Goal: Transaction & Acquisition: Download file/media

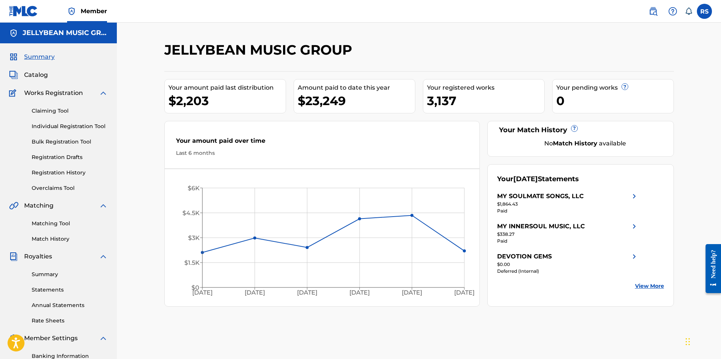
click at [40, 291] on link "Statements" at bounding box center [70, 290] width 76 height 8
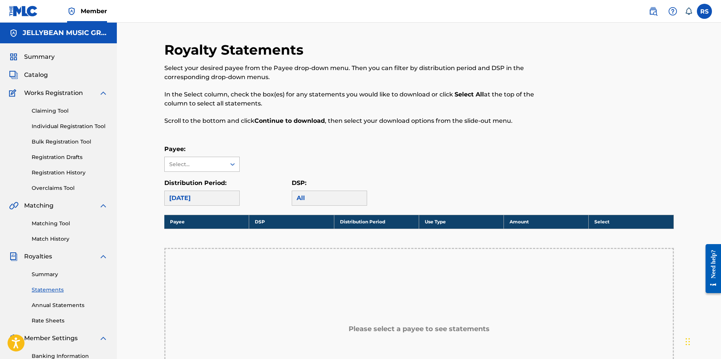
click at [221, 166] on div "Select..." at bounding box center [195, 164] width 61 height 14
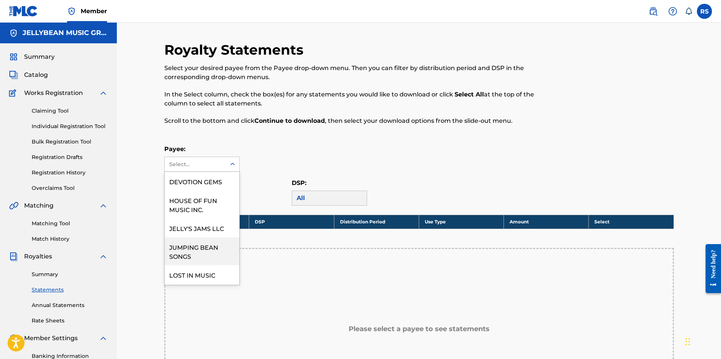
scroll to position [55, 0]
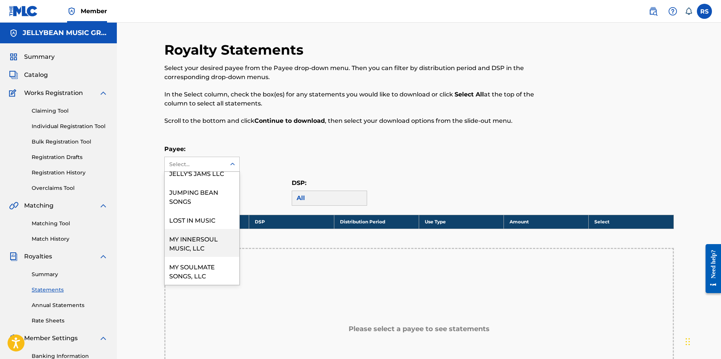
click at [196, 242] on div "MY INNERSOUL MUSIC, LLC" at bounding box center [202, 243] width 75 height 28
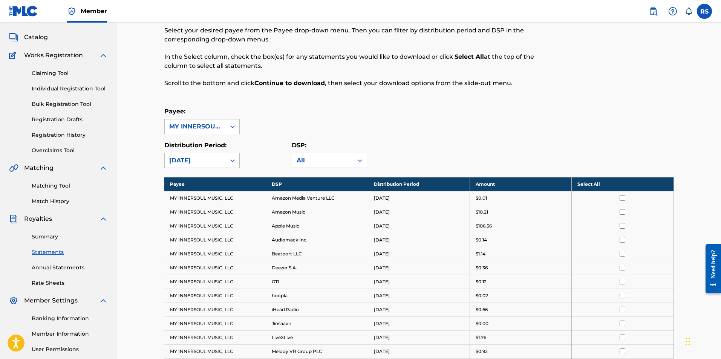
scroll to position [75, 0]
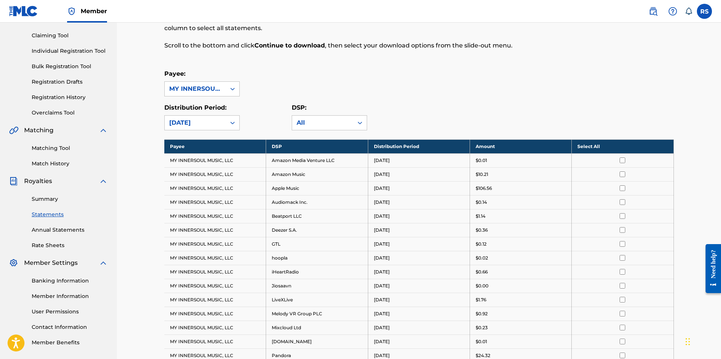
click at [50, 198] on link "Summary" at bounding box center [70, 199] width 76 height 8
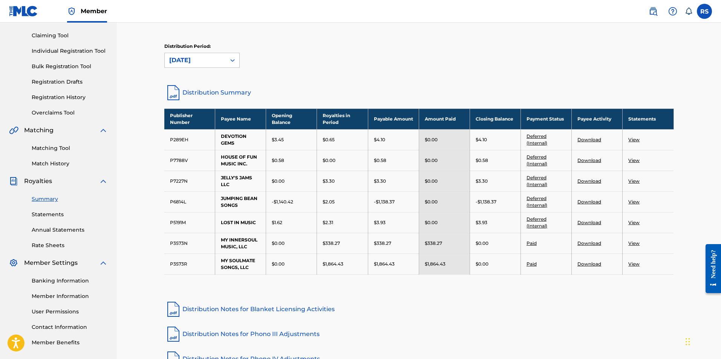
scroll to position [113, 0]
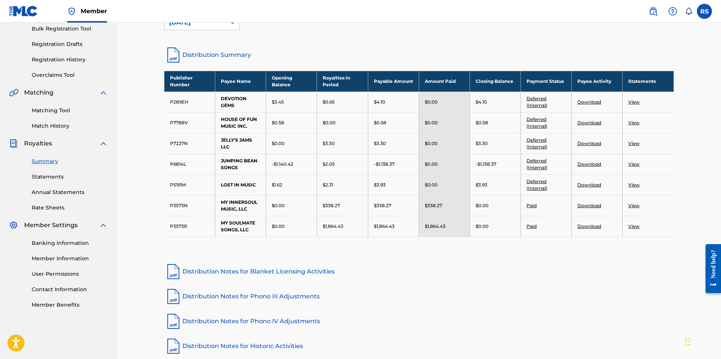
click at [588, 207] on link "Download" at bounding box center [590, 206] width 24 height 6
click at [595, 226] on link "Download" at bounding box center [590, 227] width 24 height 6
click at [634, 205] on link "View" at bounding box center [634, 206] width 11 height 6
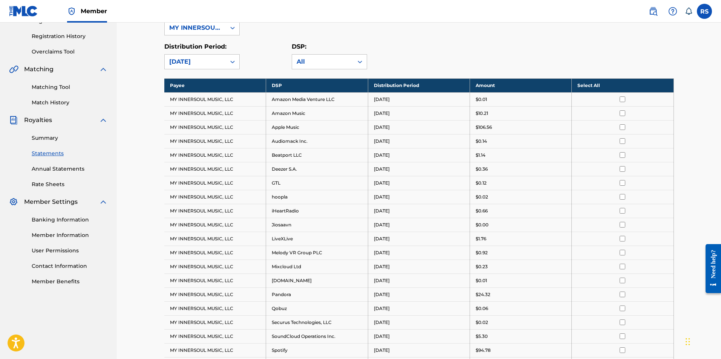
scroll to position [61, 0]
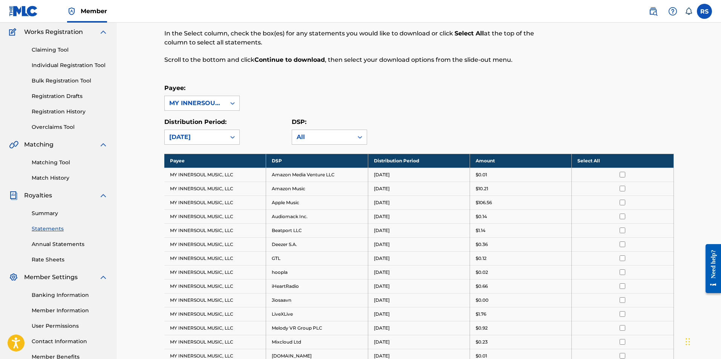
click at [601, 158] on th "Select All" at bounding box center [623, 161] width 102 height 14
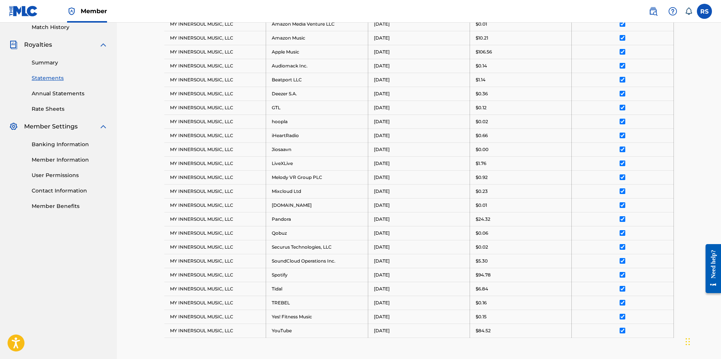
scroll to position [325, 0]
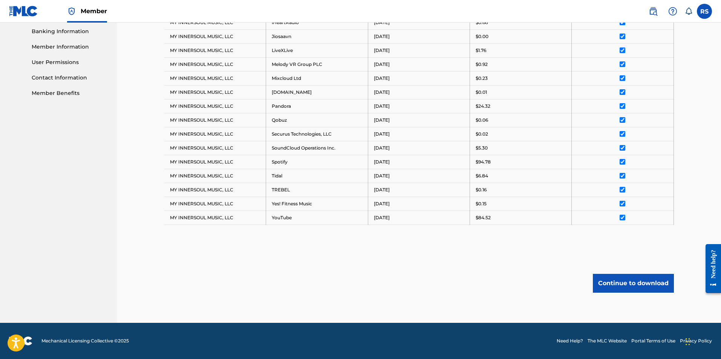
click at [610, 284] on button "Continue to download" at bounding box center [633, 283] width 81 height 19
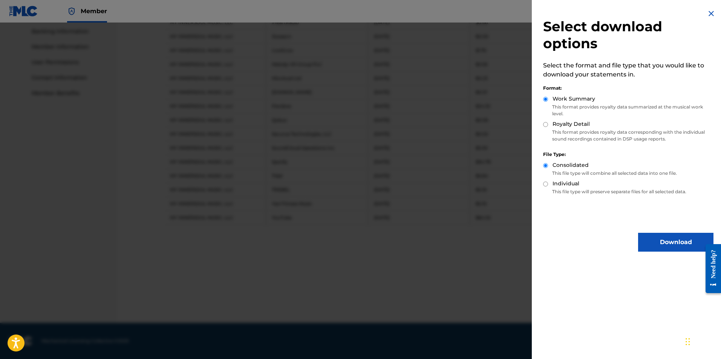
click at [661, 238] on button "Download" at bounding box center [675, 242] width 75 height 19
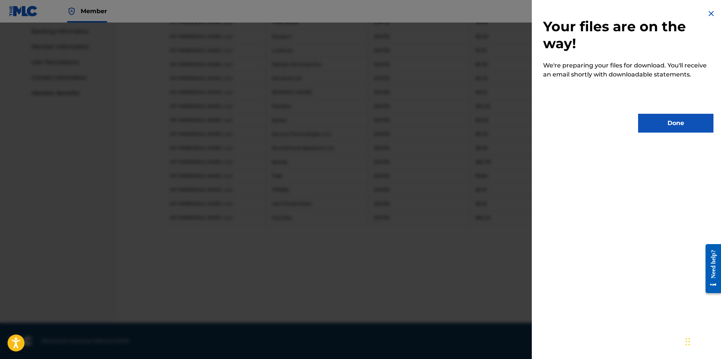
click at [664, 129] on button "Done" at bounding box center [675, 123] width 75 height 19
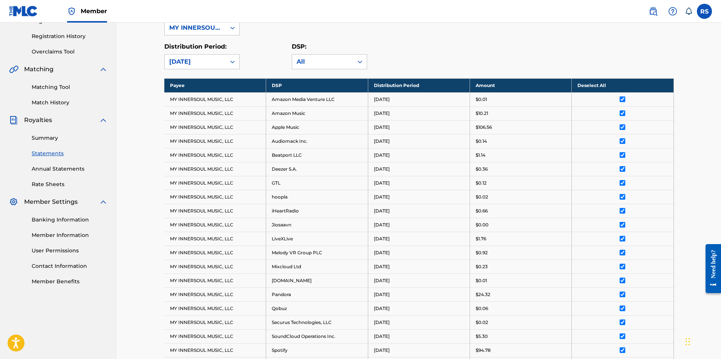
scroll to position [99, 0]
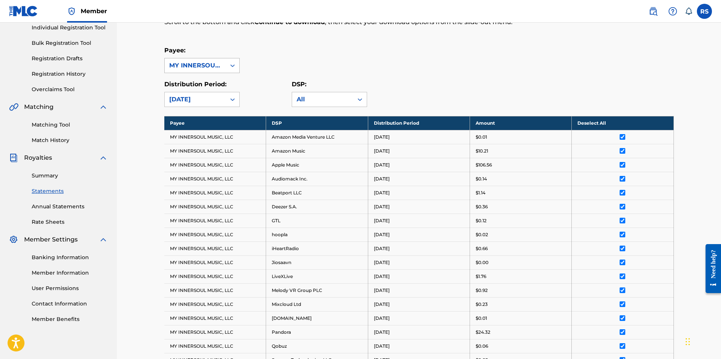
click at [229, 69] on icon at bounding box center [233, 66] width 8 height 8
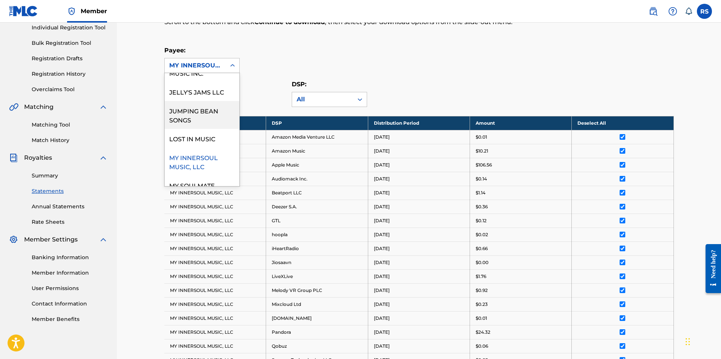
scroll to position [55, 0]
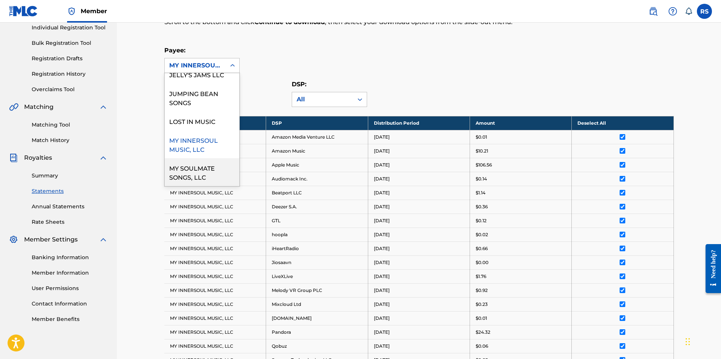
click at [202, 174] on div "MY SOULMATE SONGS, LLC" at bounding box center [202, 172] width 75 height 28
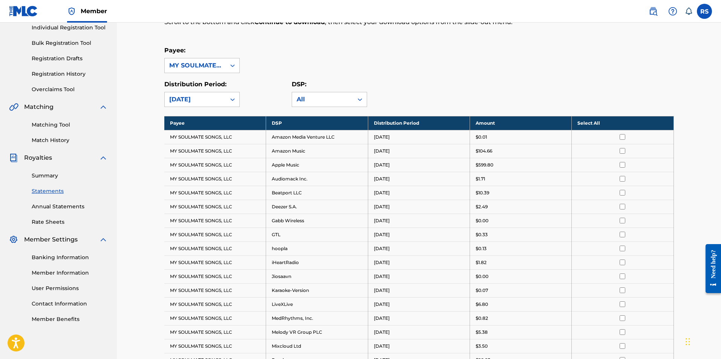
click at [628, 124] on th "Select All" at bounding box center [623, 123] width 102 height 14
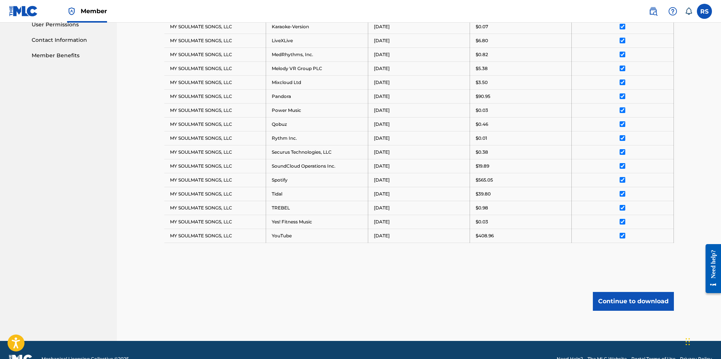
scroll to position [381, 0]
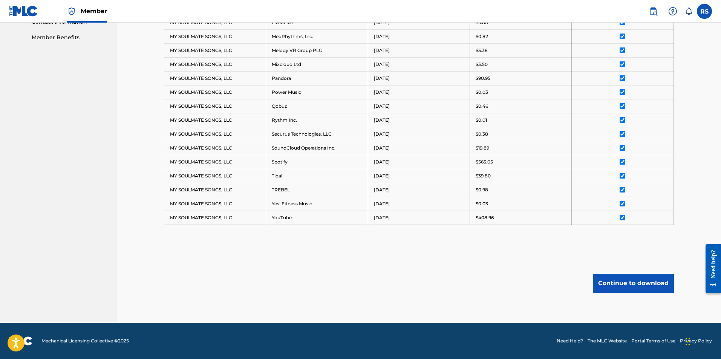
click at [620, 278] on button "Continue to download" at bounding box center [633, 283] width 81 height 19
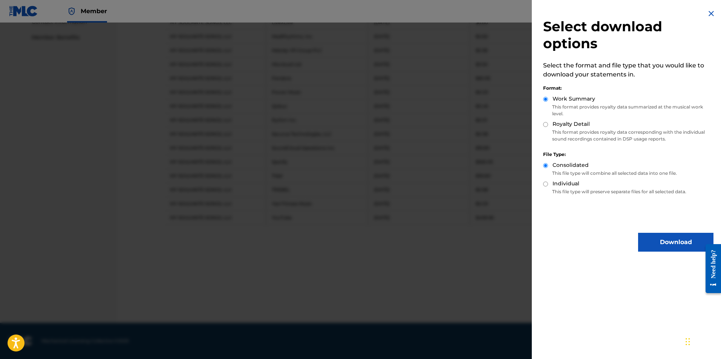
click at [644, 241] on button "Download" at bounding box center [675, 242] width 75 height 19
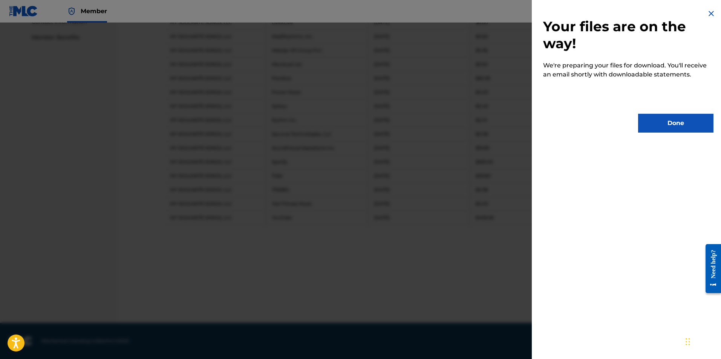
click at [658, 122] on button "Done" at bounding box center [675, 123] width 75 height 19
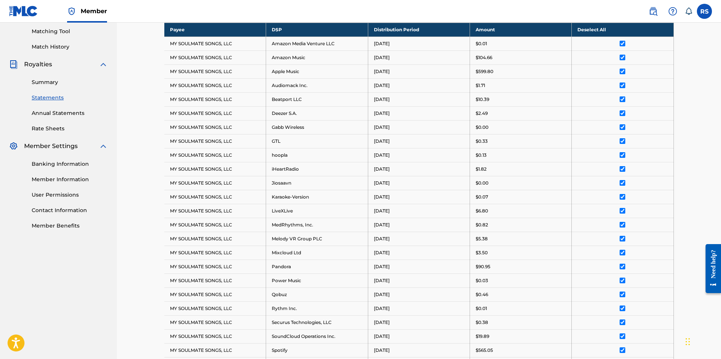
scroll to position [79, 0]
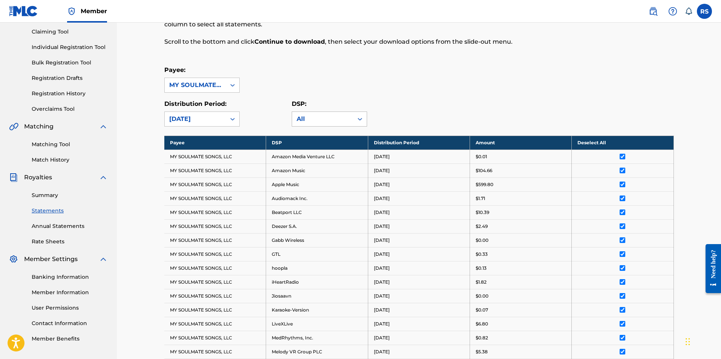
click at [324, 119] on div "All" at bounding box center [323, 119] width 52 height 9
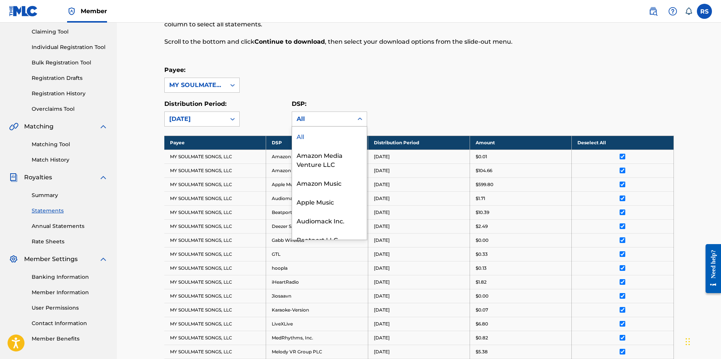
click at [324, 120] on div "All" at bounding box center [323, 119] width 52 height 9
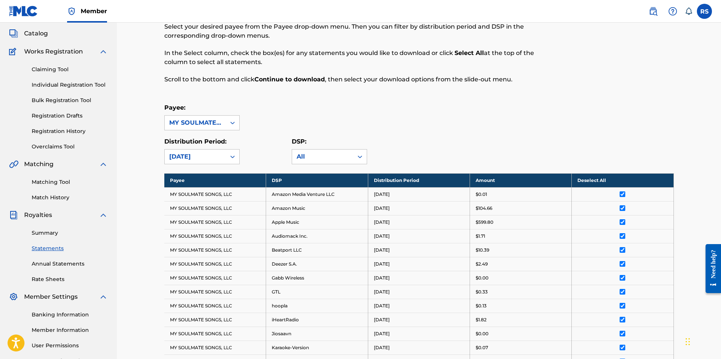
scroll to position [343, 0]
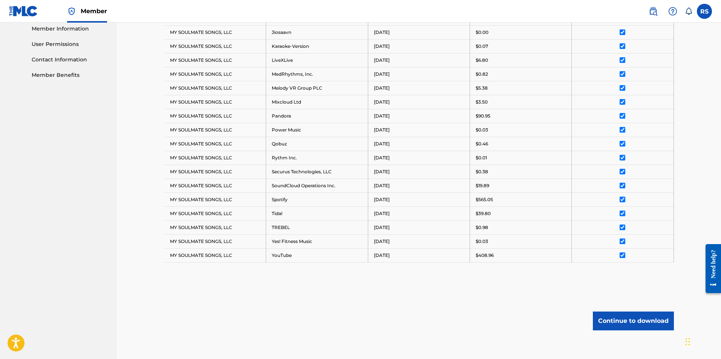
click at [634, 322] on button "Continue to download" at bounding box center [633, 321] width 81 height 19
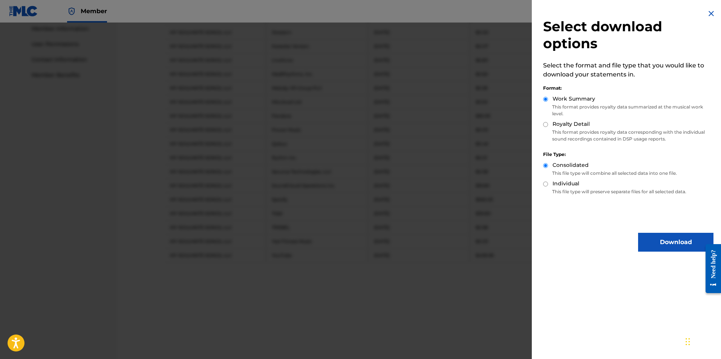
click at [543, 124] on div "Select download options Select the format and file type that you would like to …" at bounding box center [628, 130] width 193 height 261
click at [548, 124] on input "Royalty Detail" at bounding box center [545, 124] width 5 height 5
radio input "true"
click at [665, 233] on button "Download" at bounding box center [675, 242] width 75 height 19
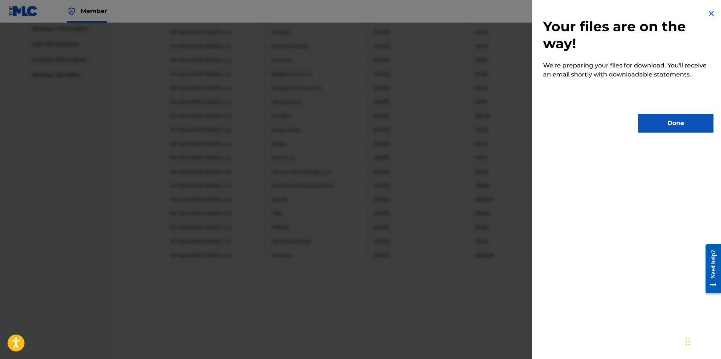
click at [668, 240] on div "Your files are on the way! We're preparing your files for download. You'll rece…" at bounding box center [628, 179] width 193 height 359
click at [670, 118] on button "Done" at bounding box center [675, 123] width 75 height 19
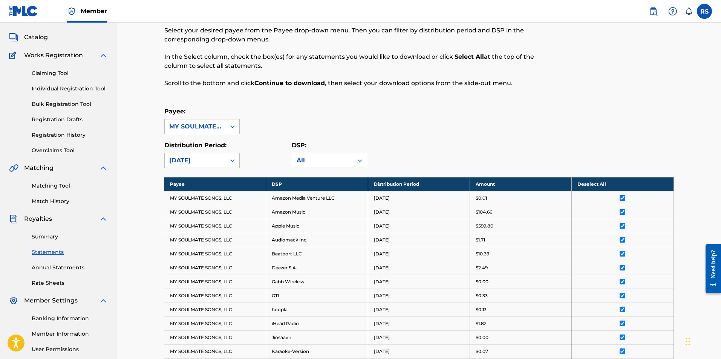
scroll to position [0, 0]
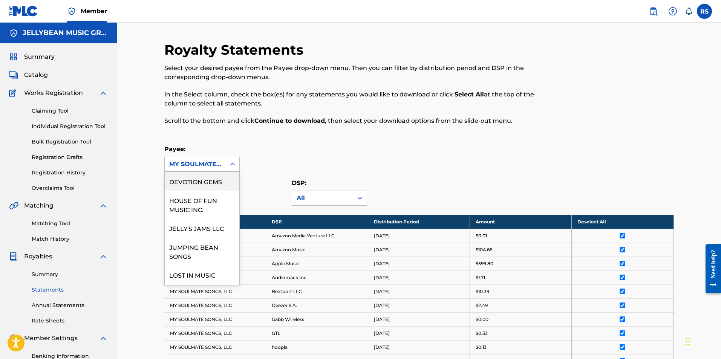
click at [235, 167] on icon at bounding box center [233, 165] width 8 height 8
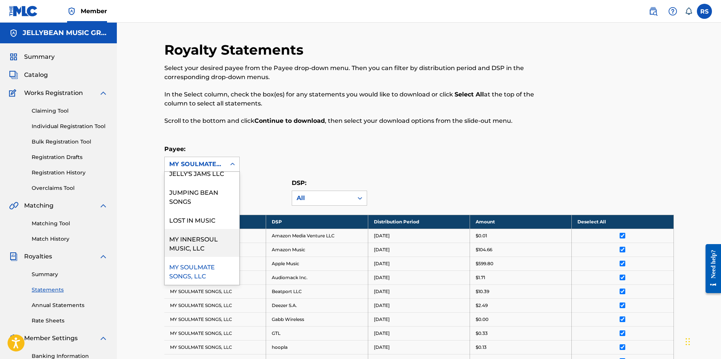
click at [205, 244] on div "MY INNERSOUL MUSIC, LLC" at bounding box center [202, 243] width 75 height 28
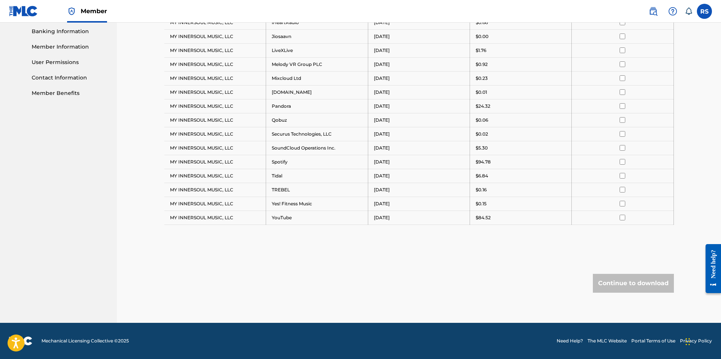
scroll to position [61, 0]
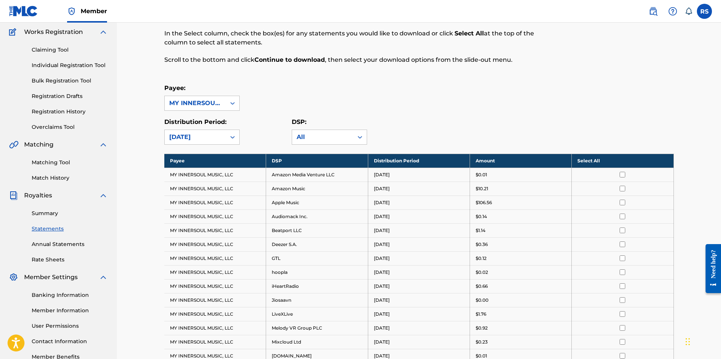
click at [595, 158] on th "Select All" at bounding box center [623, 161] width 102 height 14
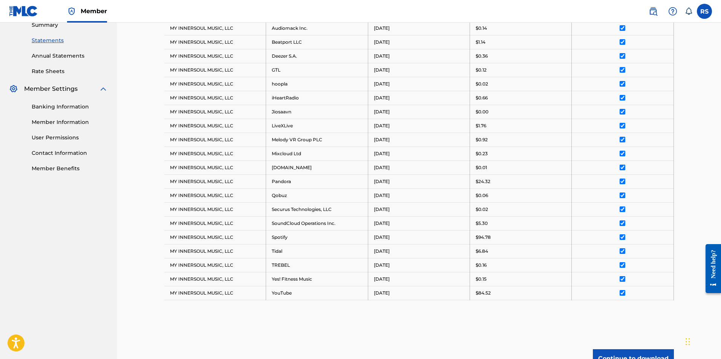
scroll to position [325, 0]
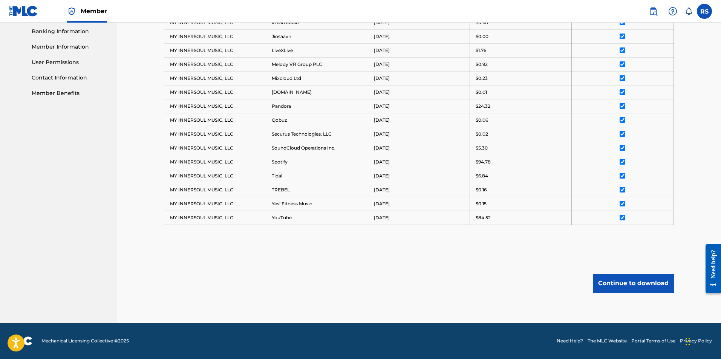
click at [600, 280] on button "Continue to download" at bounding box center [633, 283] width 81 height 19
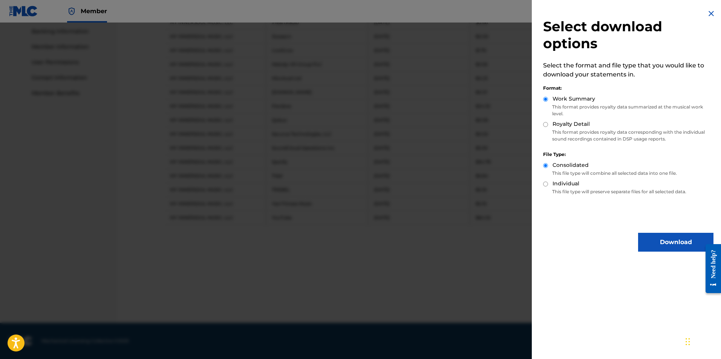
click at [547, 124] on input "Royalty Detail" at bounding box center [545, 124] width 5 height 5
radio input "true"
click at [649, 240] on button "Download" at bounding box center [675, 242] width 75 height 19
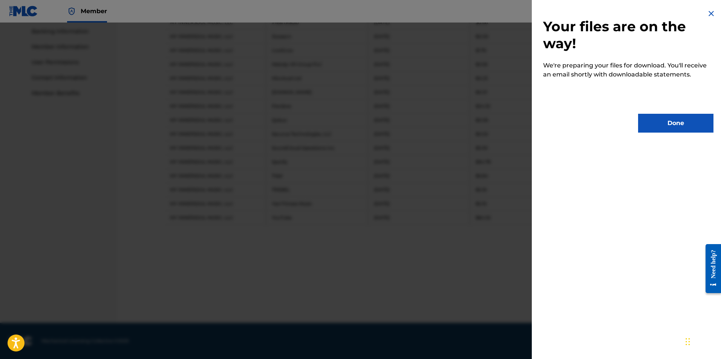
click at [676, 118] on button "Done" at bounding box center [675, 123] width 75 height 19
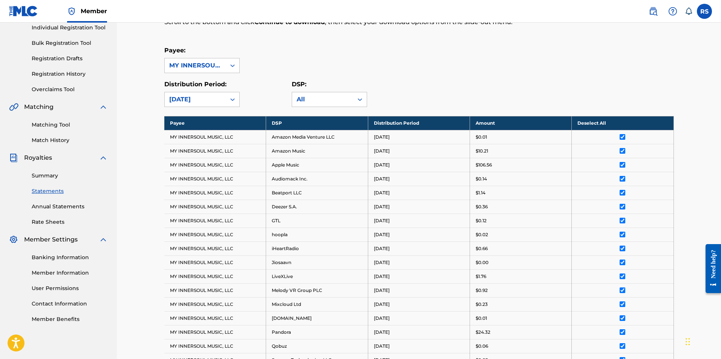
scroll to position [0, 0]
